Goal: Task Accomplishment & Management: Manage account settings

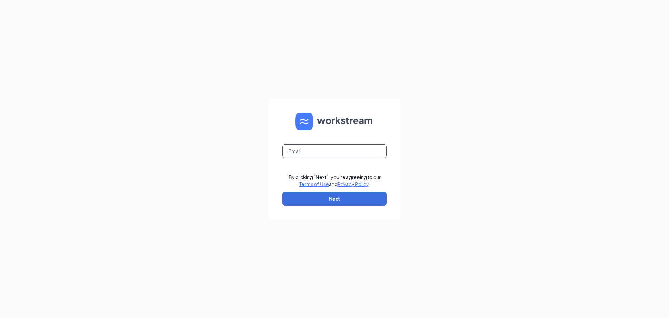
click at [294, 152] on input "text" at bounding box center [334, 151] width 105 height 14
type input "[EMAIL_ADDRESS][DOMAIN_NAME]"
click at [335, 193] on button "Next" at bounding box center [334, 198] width 105 height 14
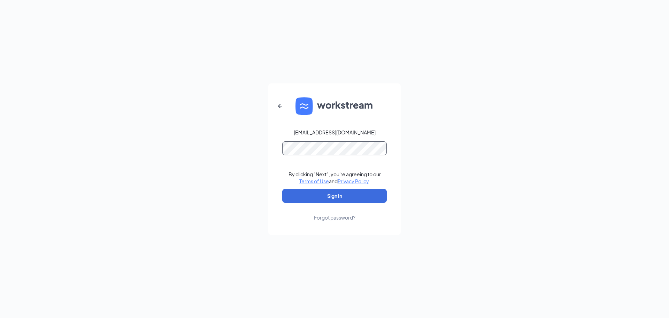
click at [282, 189] on button "Sign In" at bounding box center [334, 196] width 105 height 14
click at [263, 154] on div "[EMAIL_ADDRESS][DOMAIN_NAME] By clicking "Next", you're agreeing to our Terms o…" at bounding box center [334, 159] width 669 height 318
click at [282, 189] on button "Sign In" at bounding box center [334, 196] width 105 height 14
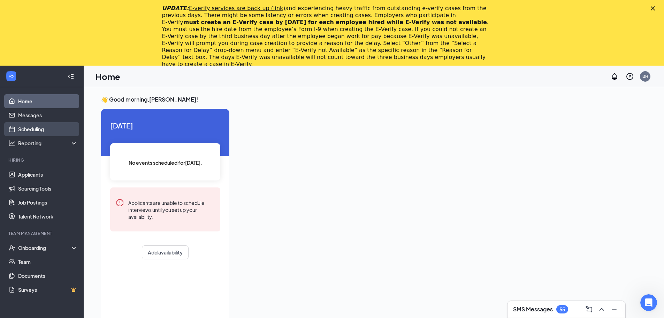
click at [39, 128] on link "Scheduling" at bounding box center [48, 129] width 60 height 14
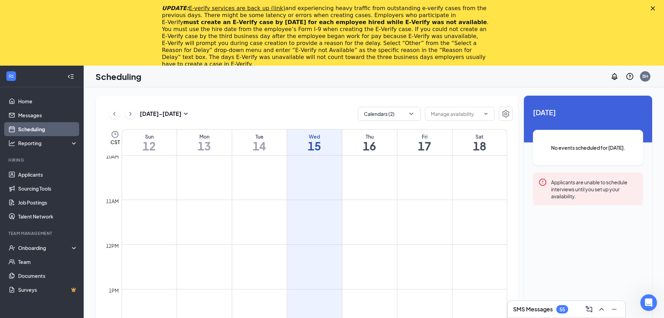
scroll to position [447, 0]
click at [412, 114] on icon "ChevronDown" at bounding box center [411, 113] width 7 height 7
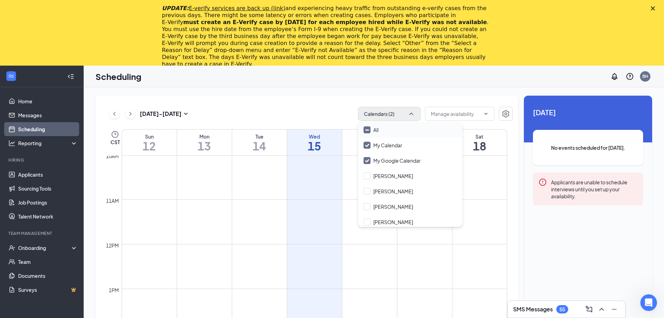
click at [366, 131] on input "All" at bounding box center [371, 129] width 15 height 7
checkbox input "true"
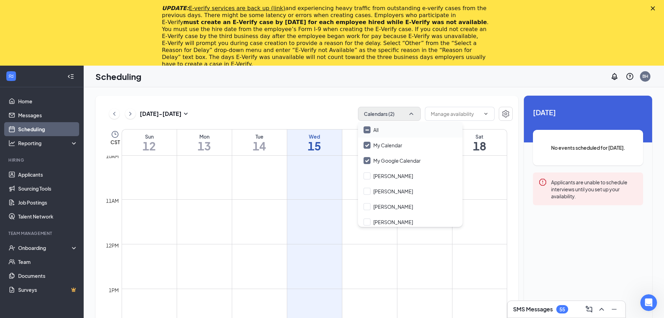
checkbox input "true"
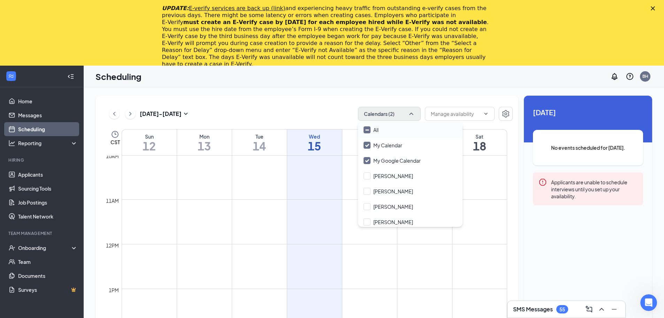
checkbox input "true"
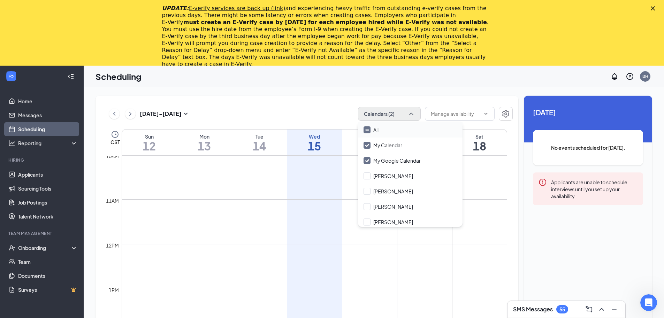
checkbox input "true"
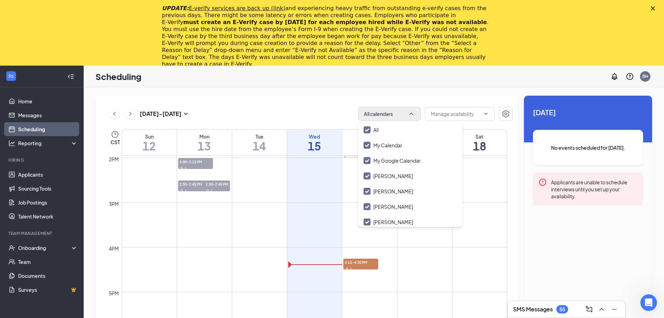
scroll to position [622, 0]
click at [357, 265] on span "4:15-4:30 PM" at bounding box center [360, 262] width 35 height 7
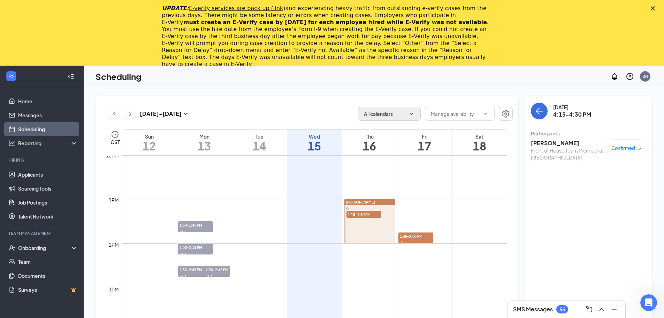
scroll to position [552, 0]
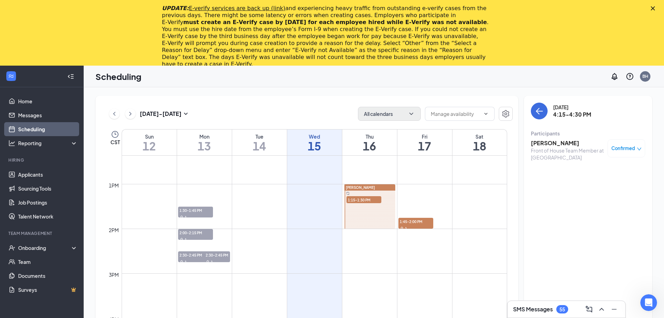
click at [365, 197] on span "1:15-1:30 PM" at bounding box center [364, 199] width 35 height 7
click at [356, 189] on span "Benjamin Clark" at bounding box center [360, 187] width 29 height 5
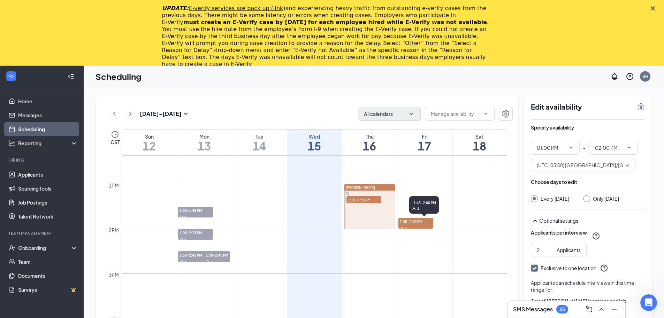
click at [410, 225] on div "1" at bounding box center [416, 228] width 35 height 7
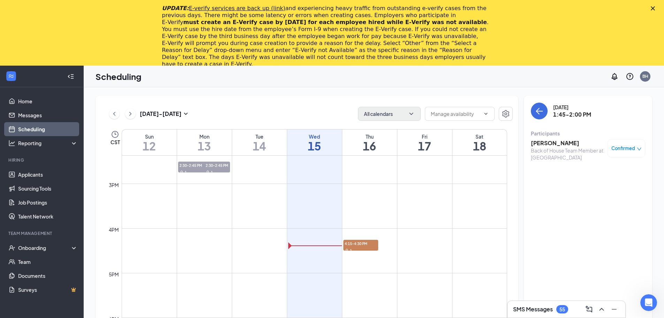
scroll to position [628, 0]
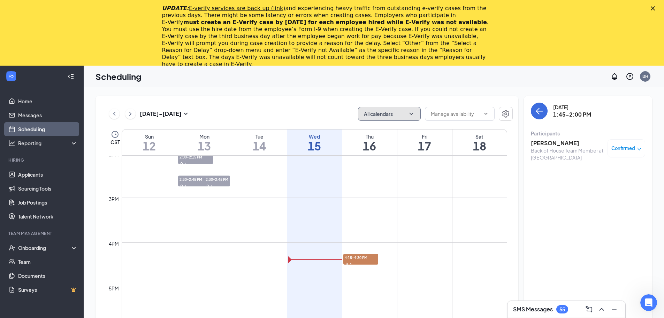
click at [417, 114] on button "All calendars" at bounding box center [389, 114] width 63 height 14
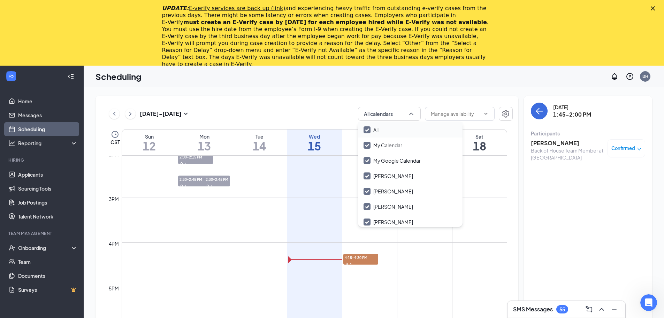
click at [369, 131] on input "All" at bounding box center [371, 129] width 15 height 7
checkbox input "false"
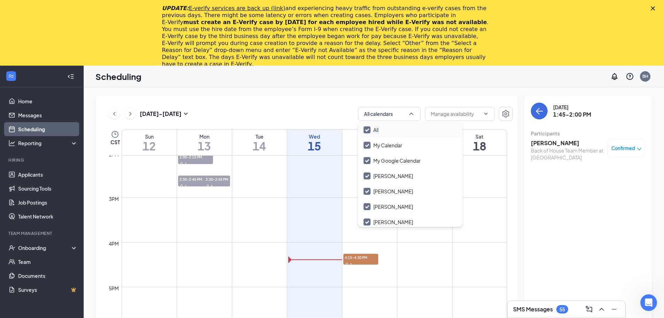
checkbox input "false"
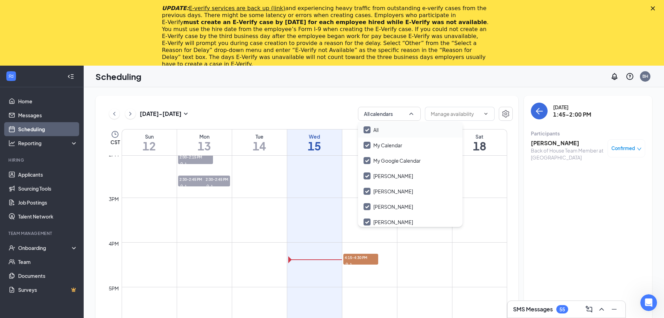
checkbox input "false"
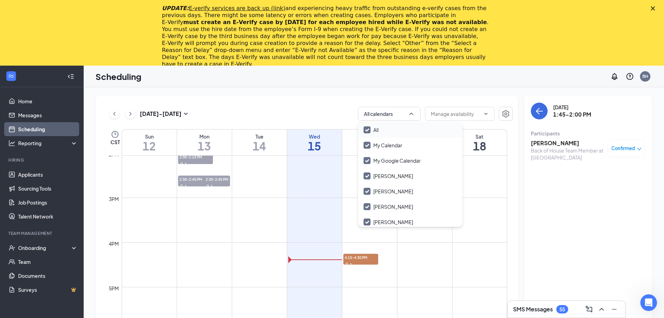
checkbox input "false"
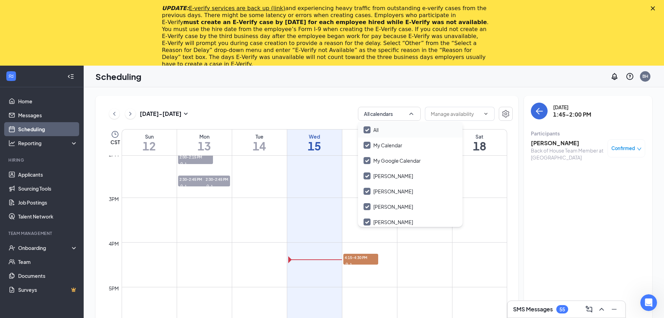
checkbox input "false"
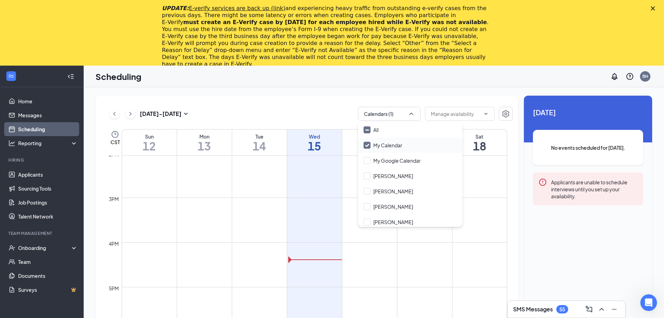
click at [365, 146] on input "My Calendar" at bounding box center [383, 145] width 39 height 7
click at [365, 143] on input "My Calendar" at bounding box center [383, 145] width 39 height 7
checkbox input "true"
click at [367, 176] on input "Aaron Glidden" at bounding box center [389, 175] width 50 height 7
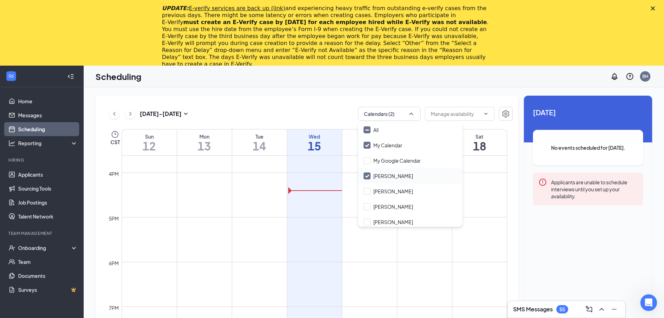
click at [367, 176] on input "Aaron Glidden" at bounding box center [389, 175] width 50 height 7
checkbox input "false"
click at [367, 194] on input "Amanda Marlowe" at bounding box center [389, 191] width 50 height 7
checkbox input "false"
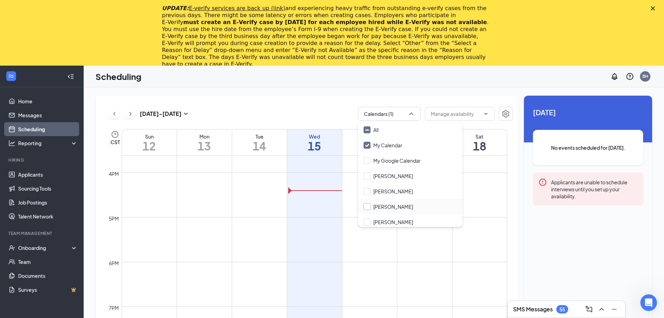
click at [369, 209] on input "Aniya Thomas" at bounding box center [389, 206] width 50 height 7
click at [365, 208] on input "Aniya Thomas" at bounding box center [389, 206] width 50 height 7
checkbox input "false"
click at [366, 222] on input "Ashley Gill" at bounding box center [389, 221] width 50 height 7
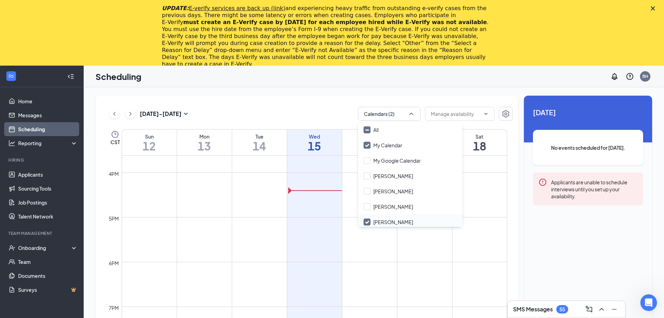
checkbox input "false"
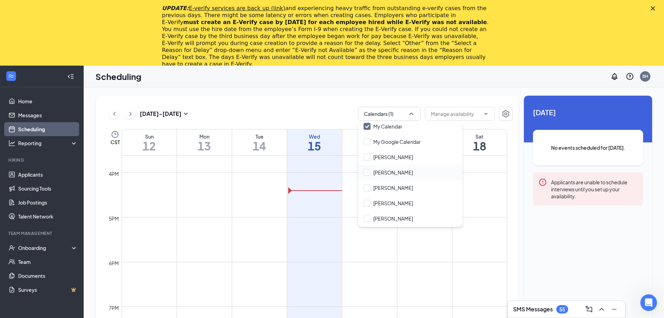
scroll to position [35, 0]
click at [367, 204] on input "Benjamin Clark" at bounding box center [389, 202] width 50 height 7
checkbox input "false"
click at [368, 219] on input "Bradley Hamilton" at bounding box center [389, 217] width 50 height 7
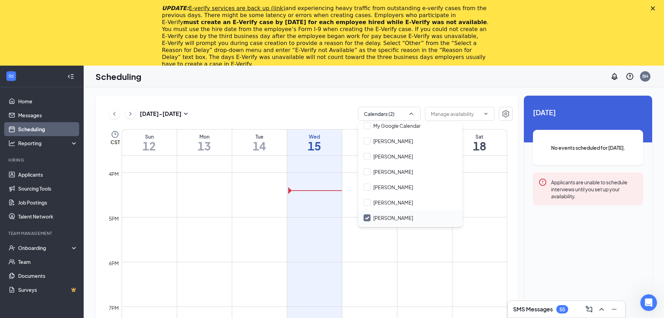
click at [368, 219] on input "Bradley Hamilton" at bounding box center [389, 217] width 50 height 7
checkbox input "false"
click at [369, 145] on input "Dave Sims" at bounding box center [389, 143] width 50 height 7
click at [366, 147] on div "Dave Sims" at bounding box center [410, 143] width 105 height 15
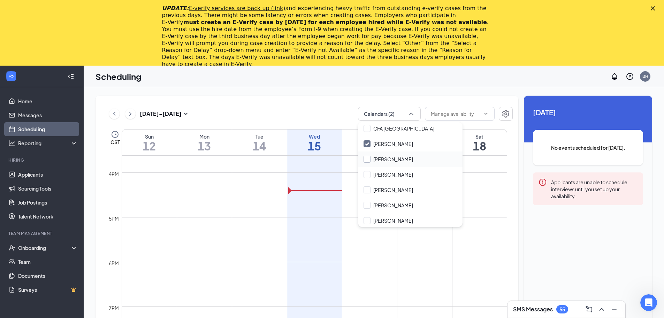
checkbox input "false"
click at [366, 179] on div "Grant Thornhill" at bounding box center [410, 174] width 105 height 15
click at [366, 175] on input "Grant Thornhill" at bounding box center [389, 174] width 50 height 7
checkbox input "false"
click at [367, 195] on div "Hannah Fenton" at bounding box center [410, 189] width 105 height 15
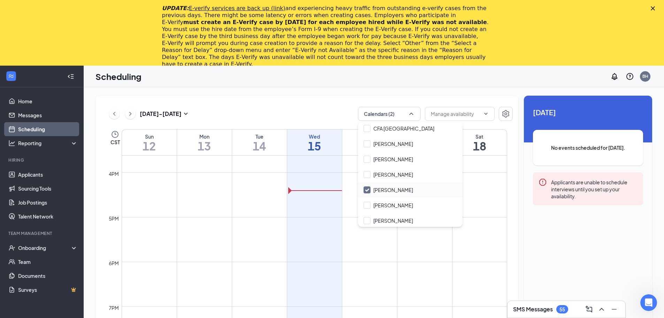
click at [367, 195] on div "Hannah Fenton" at bounding box center [410, 189] width 105 height 15
checkbox input "false"
click at [368, 209] on div "Kayla Fager" at bounding box center [410, 204] width 105 height 15
checkbox input "false"
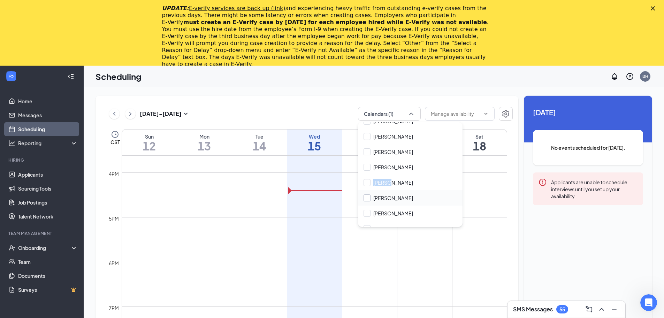
scroll to position [174, 0]
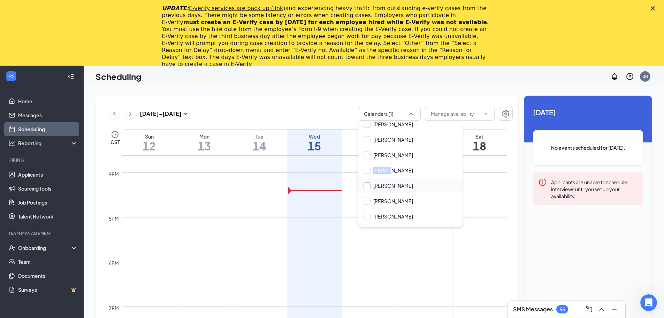
click at [370, 187] on input "Michelle Buszek" at bounding box center [389, 185] width 50 height 7
checkbox input "false"
click at [370, 201] on input "Parker Lucas" at bounding box center [389, 200] width 50 height 7
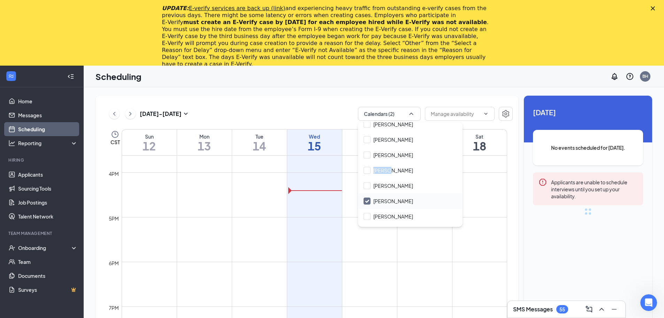
checkbox input "false"
click at [369, 213] on input "Reagan Humphries" at bounding box center [389, 216] width 50 height 7
checkbox input "false"
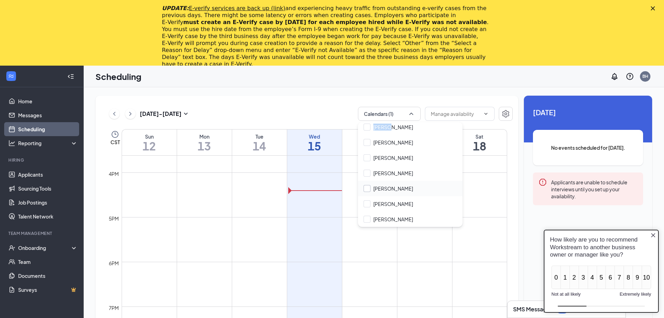
click at [367, 190] on input "Sara Loggins" at bounding box center [389, 188] width 50 height 7
checkbox input "false"
click at [370, 203] on input "Sara Robertson" at bounding box center [389, 203] width 50 height 7
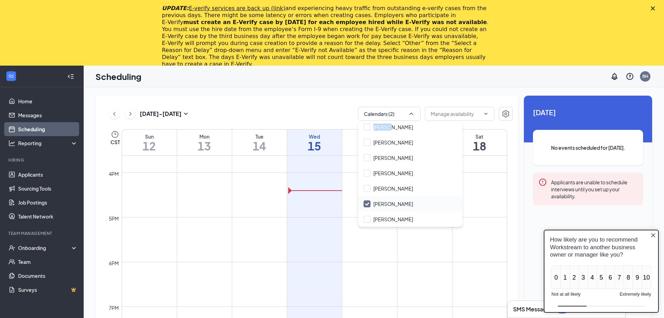
checkbox input "false"
click at [366, 218] on input "Savannah Booker" at bounding box center [389, 218] width 50 height 7
checkbox input "false"
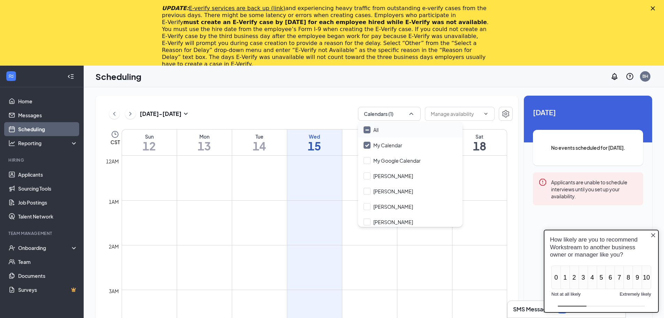
click at [367, 129] on input "All" at bounding box center [371, 129] width 15 height 7
checkbox input "true"
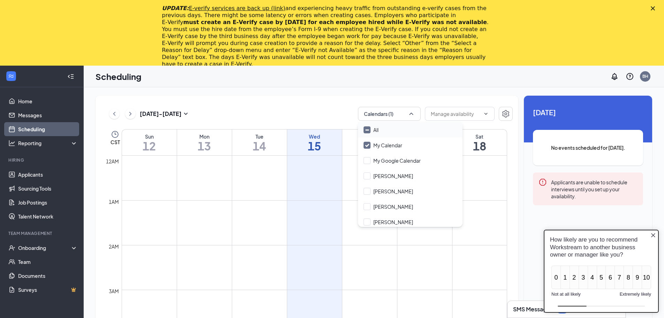
checkbox input "true"
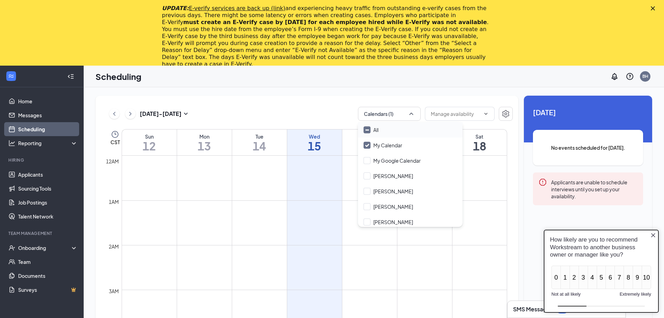
checkbox input "true"
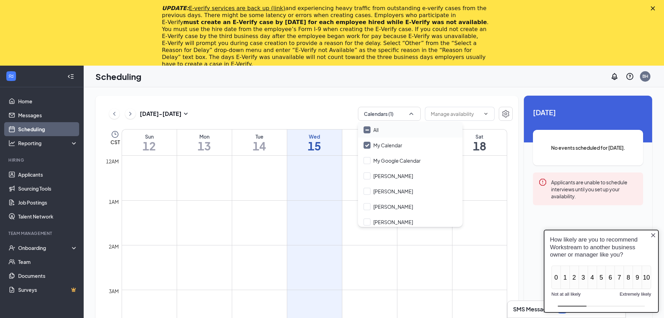
checkbox input "true"
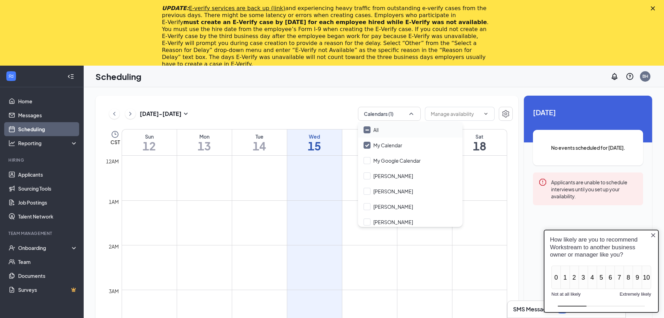
checkbox input "true"
click at [333, 115] on div "Oct 12 - Oct 18 All calendars" at bounding box center [308, 114] width 409 height 14
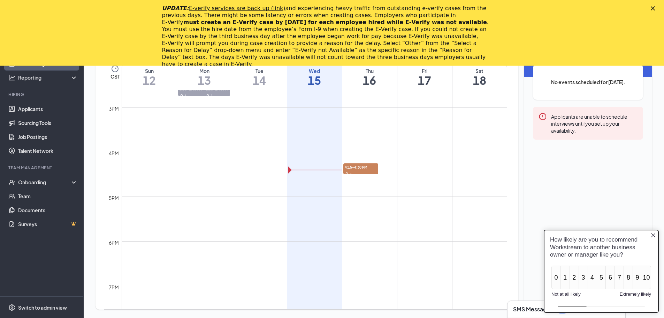
scroll to position [662, 0]
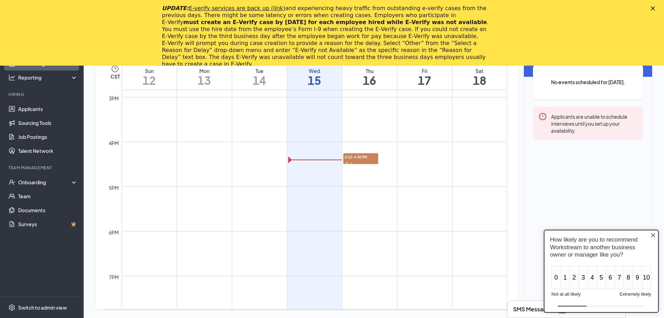
click at [363, 165] on td at bounding box center [315, 169] width 386 height 11
click at [362, 159] on span "4:15-4:30 PM" at bounding box center [360, 156] width 35 height 7
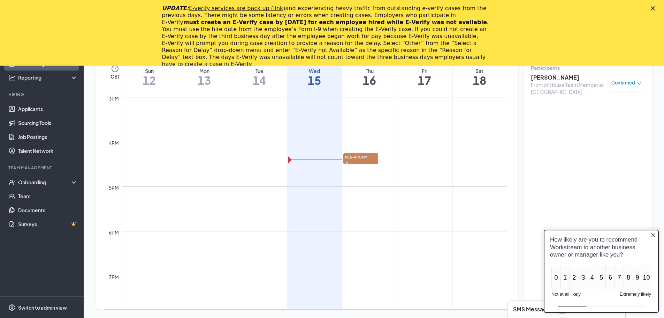
click at [655, 235] on icon "Close button" at bounding box center [654, 235] width 6 height 6
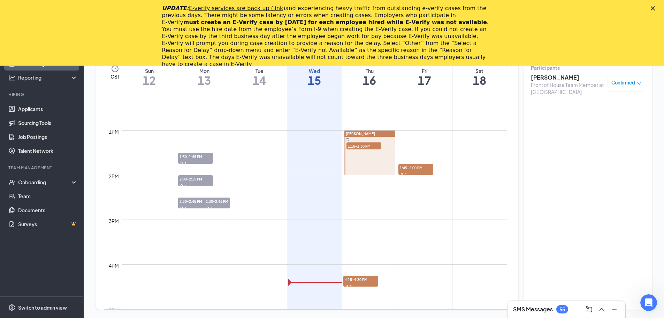
scroll to position [488, 0]
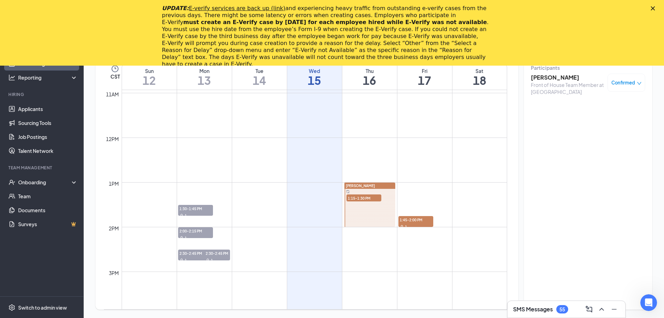
click at [529, 310] on h3 "SMS Messages" at bounding box center [533, 309] width 40 height 8
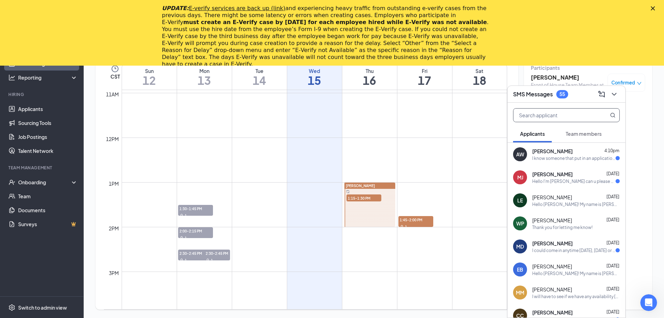
click at [548, 118] on input "text" at bounding box center [555, 114] width 83 height 13
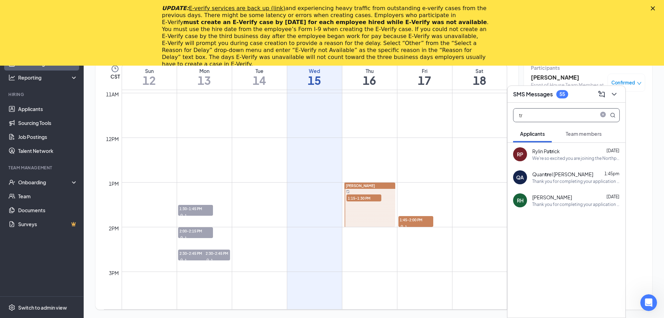
type input "t"
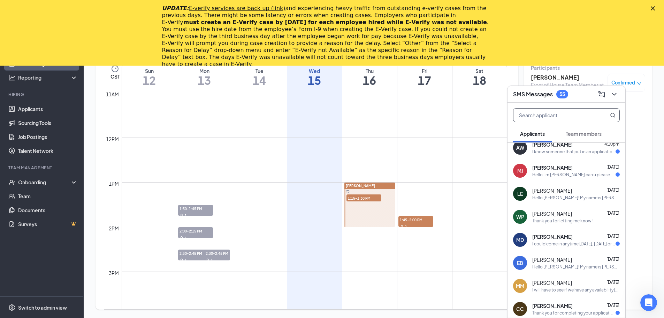
scroll to position [0, 0]
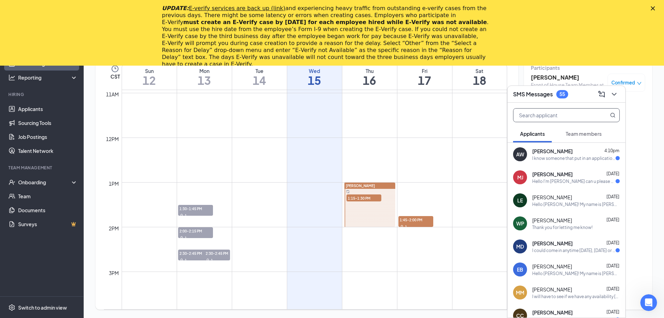
click at [655, 7] on icon "Close" at bounding box center [653, 8] width 4 height 4
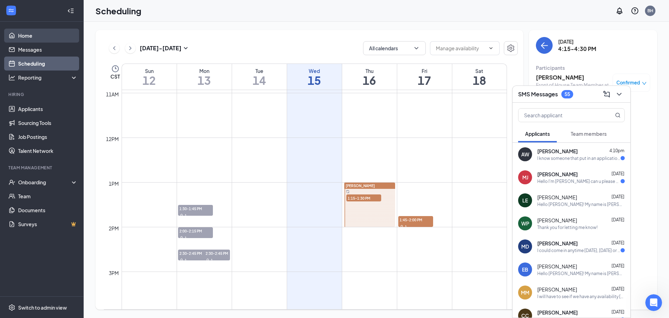
click at [21, 35] on link "Home" at bounding box center [48, 36] width 60 height 14
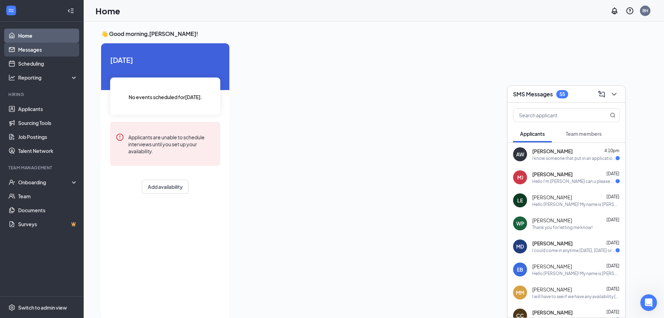
click at [29, 47] on link "Messages" at bounding box center [48, 50] width 60 height 14
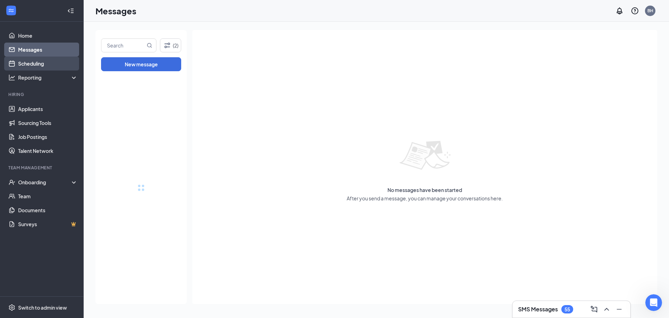
click at [30, 61] on link "Scheduling" at bounding box center [48, 63] width 60 height 14
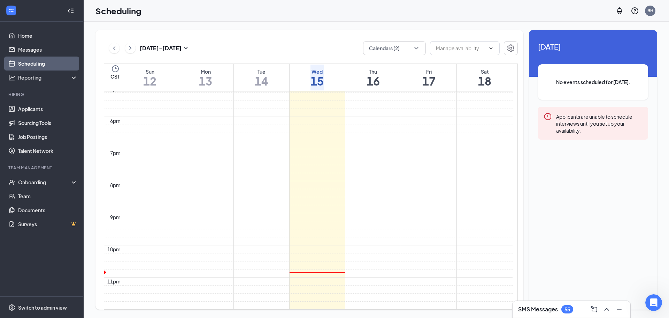
scroll to position [726, 0]
click at [391, 38] on div "Oct 12 - Oct 18 Calendars (2) CST Sun 12 Mon 13 Tue 14 Wed 15 Thu 16 Fri 17 Sat…" at bounding box center [310, 169] width 428 height 279
click at [397, 56] on div "Oct 12 - Oct 18 Calendars (2) CST Sun 12 Mon 13 Tue 14 Wed 15 Thu 16 Fri 17 Sat…" at bounding box center [310, 169] width 428 height 279
click at [393, 50] on button "Calendars (2)" at bounding box center [394, 48] width 63 height 14
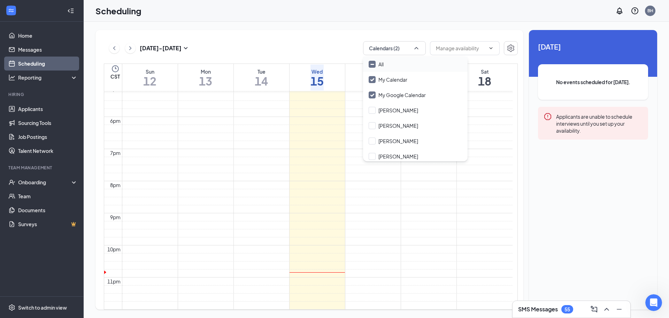
click at [374, 66] on input "All" at bounding box center [376, 64] width 15 height 7
checkbox input "true"
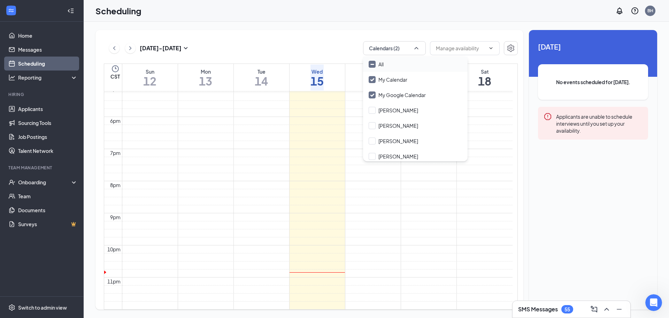
checkbox input "true"
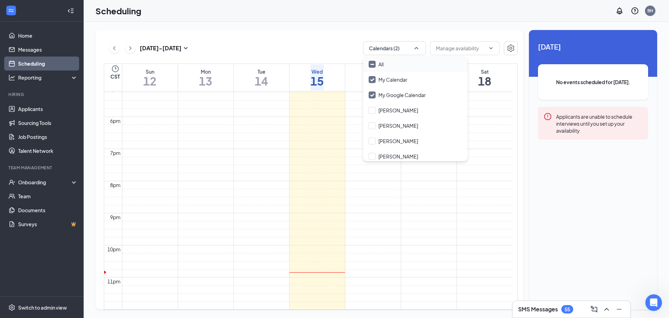
checkbox input "true"
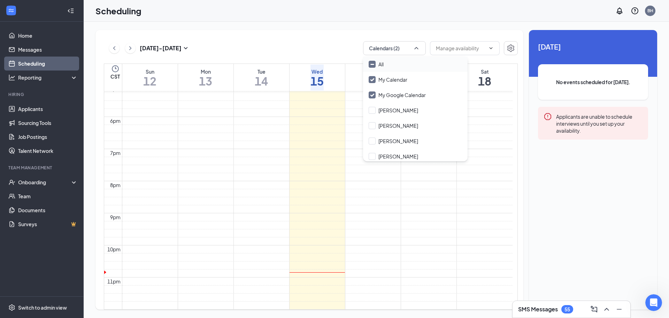
checkbox input "true"
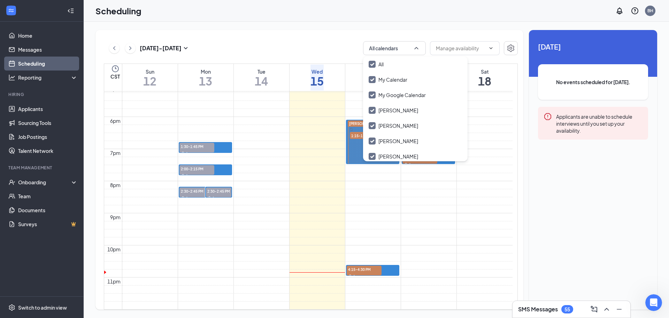
click at [334, 37] on div "Oct 12 - Oct 18 All calendars CST Sun 12 Mon 13 Tue 14 Wed 15 Thu 16 Fri 17 Sat…" at bounding box center [310, 169] width 428 height 279
